Goal: Use online tool/utility: Use online tool/utility

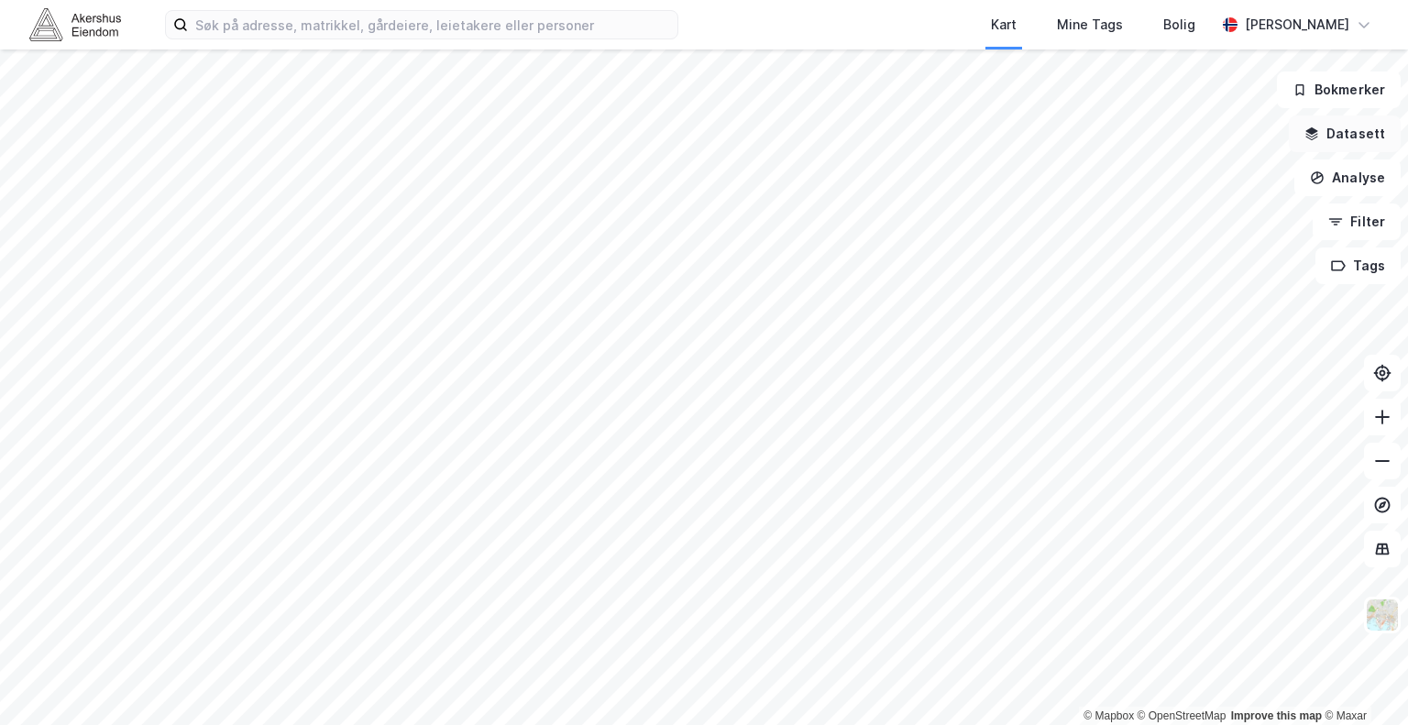
click at [1333, 131] on button "Datasett" at bounding box center [1345, 134] width 112 height 37
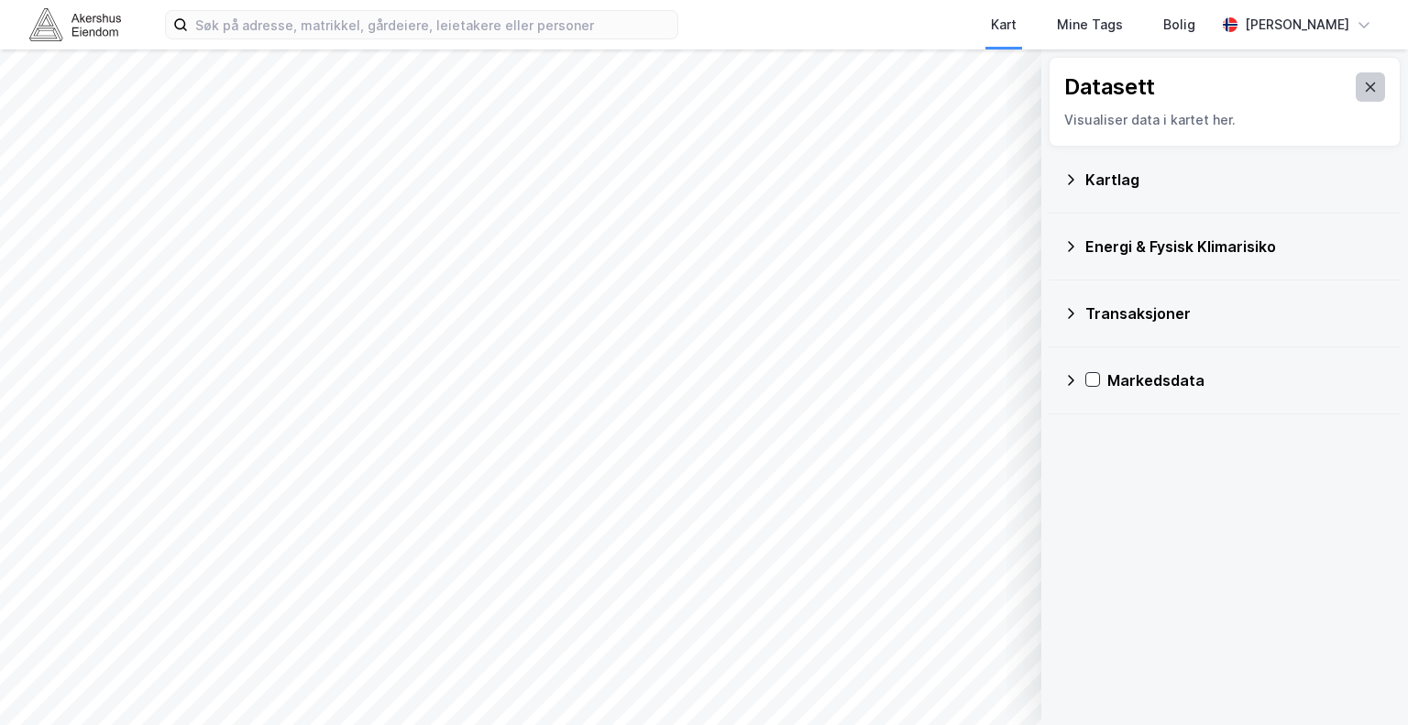
click at [1357, 78] on button at bounding box center [1370, 86] width 29 height 29
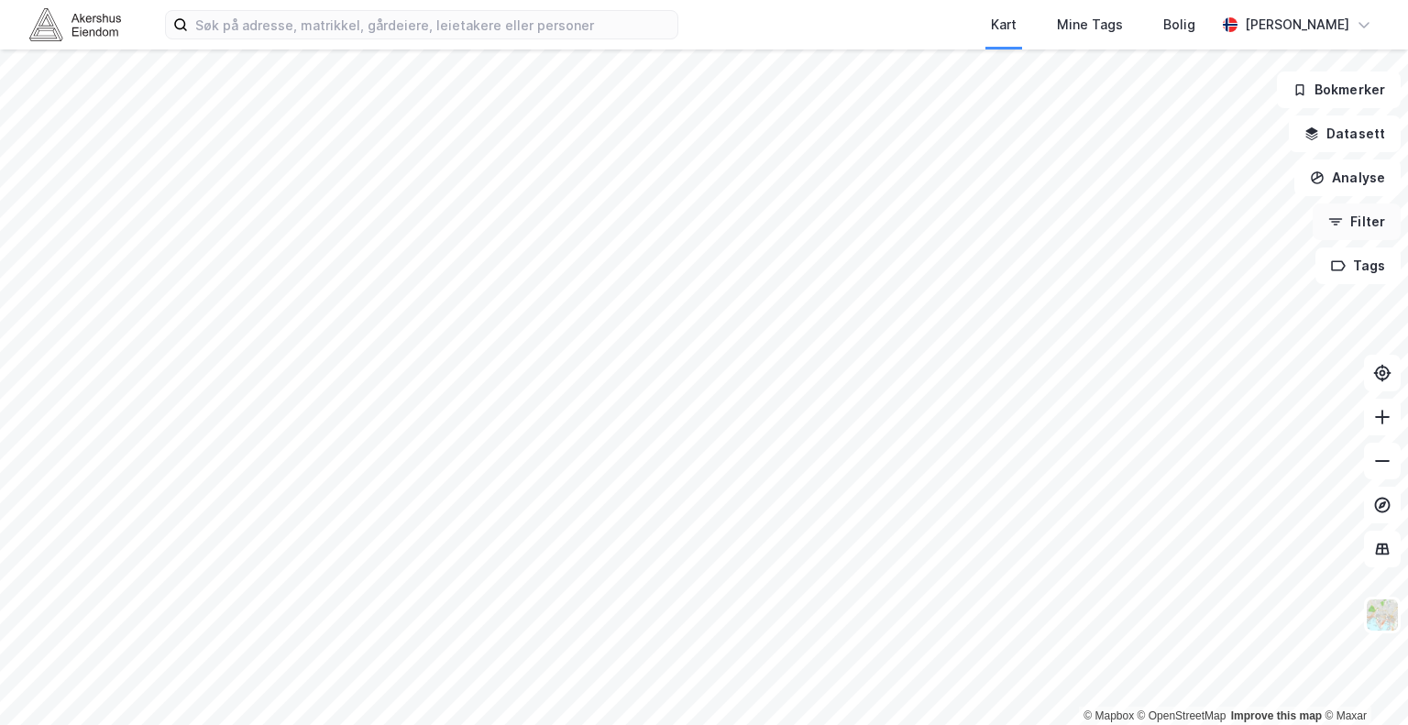
click at [1342, 222] on icon "button" at bounding box center [1335, 222] width 15 height 15
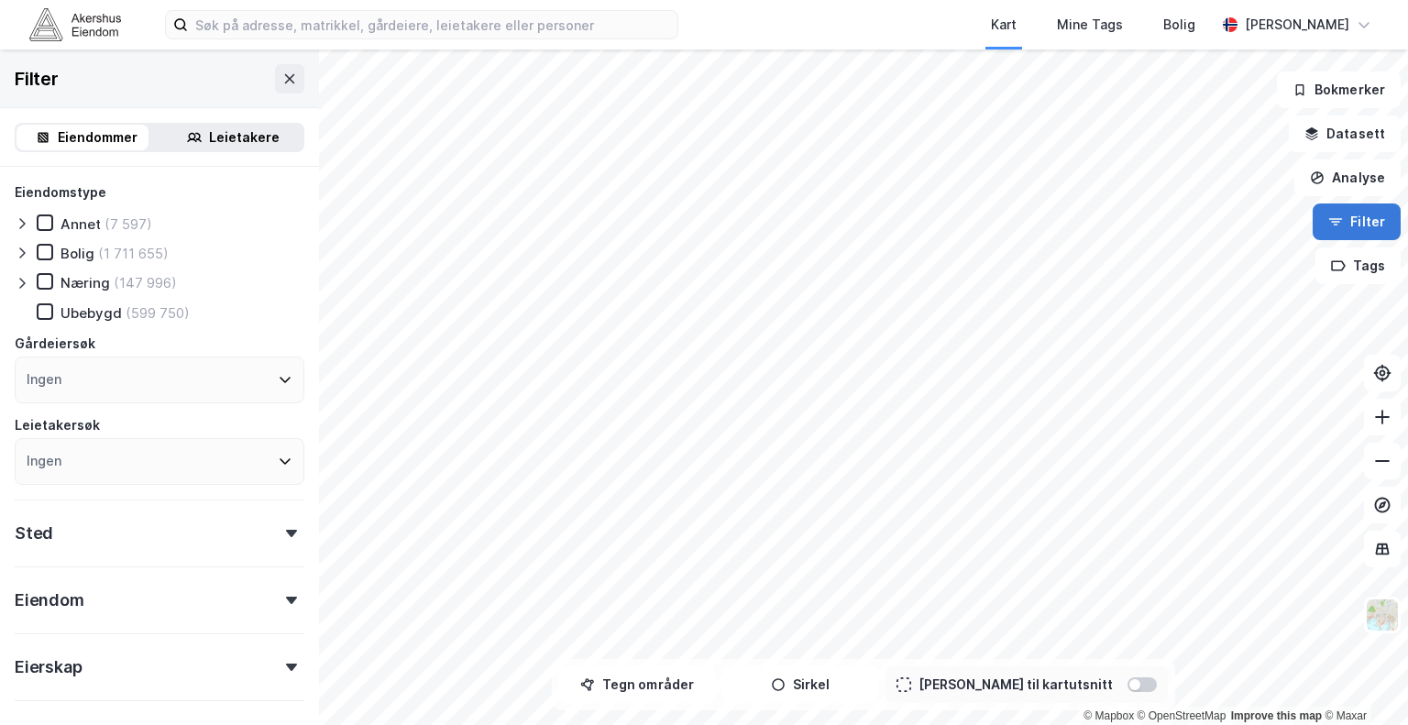
click at [1342, 219] on icon "button" at bounding box center [1335, 222] width 15 height 15
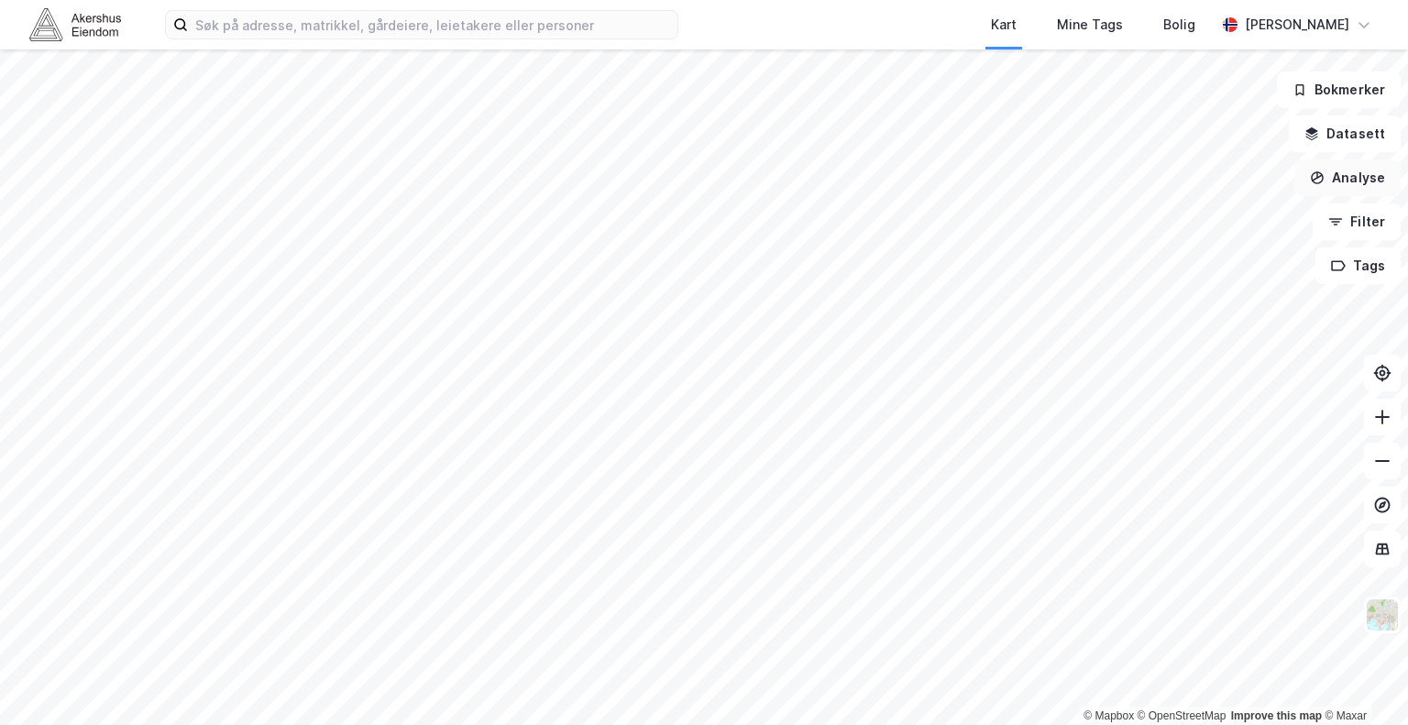
click at [1349, 182] on button "Analyse" at bounding box center [1347, 178] width 106 height 37
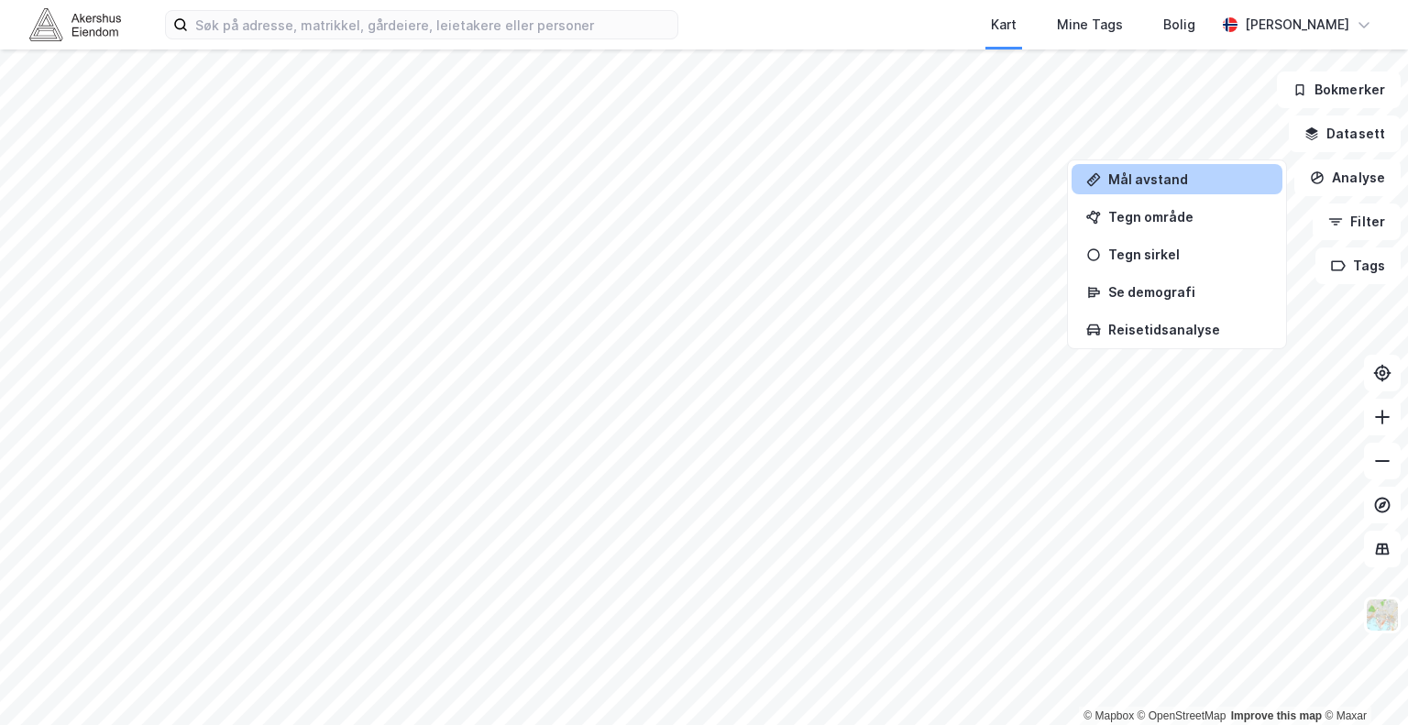
click at [1144, 171] on div "Mål avstand" at bounding box center [1188, 179] width 160 height 16
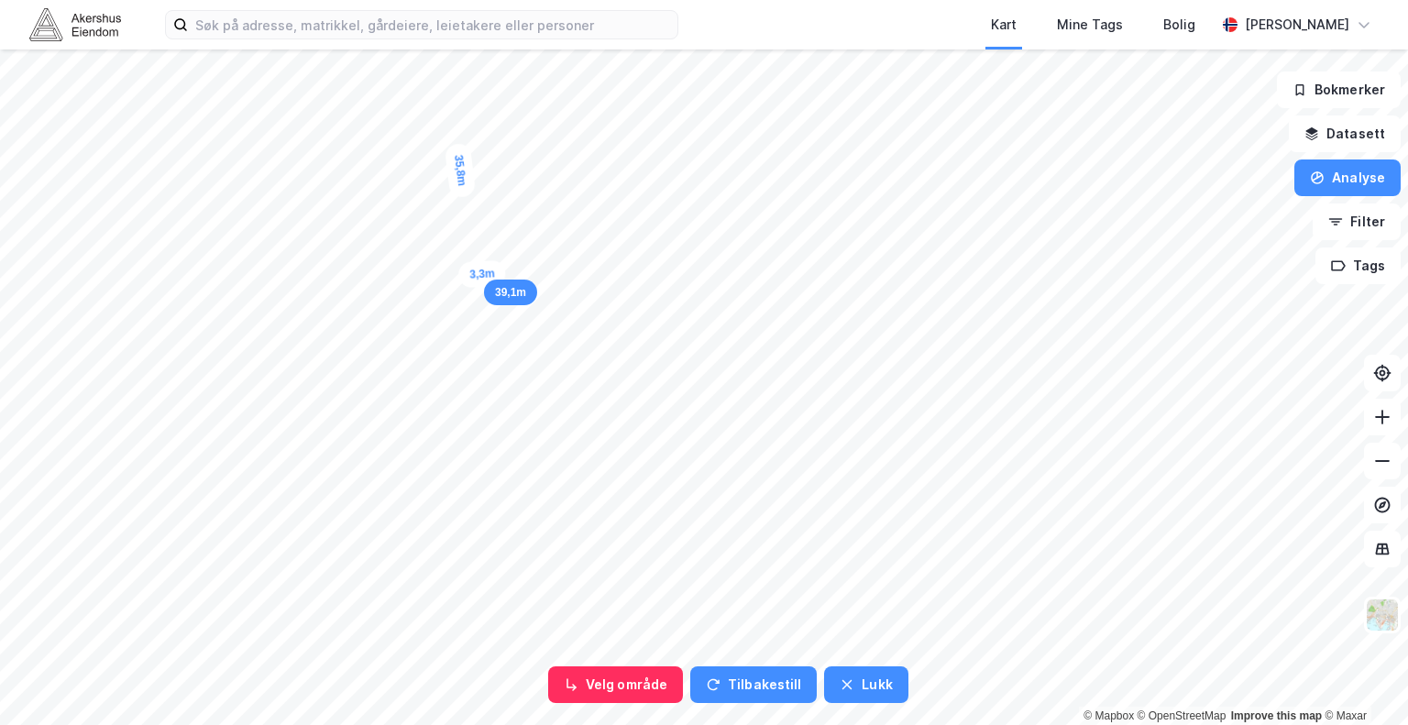
click at [491, 274] on div "3,3m" at bounding box center [482, 274] width 49 height 28
click at [494, 299] on div "4,2m" at bounding box center [493, 287] width 32 height 50
click at [509, 446] on div "3,5m" at bounding box center [506, 436] width 40 height 53
click at [489, 449] on div "3,6m" at bounding box center [497, 447] width 50 height 33
